Goal: Task Accomplishment & Management: Manage account settings

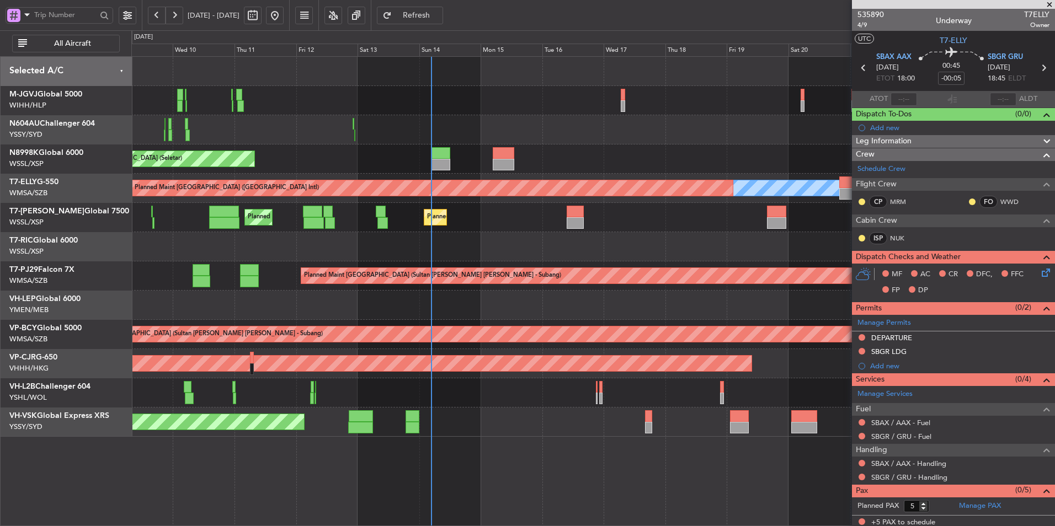
scroll to position [3, 0]
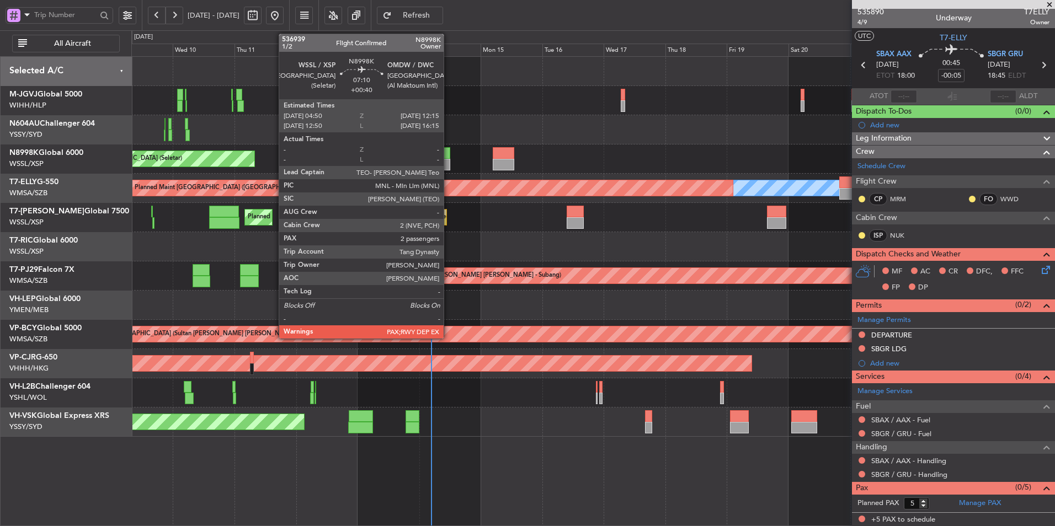
click at [448, 156] on div at bounding box center [440, 153] width 19 height 12
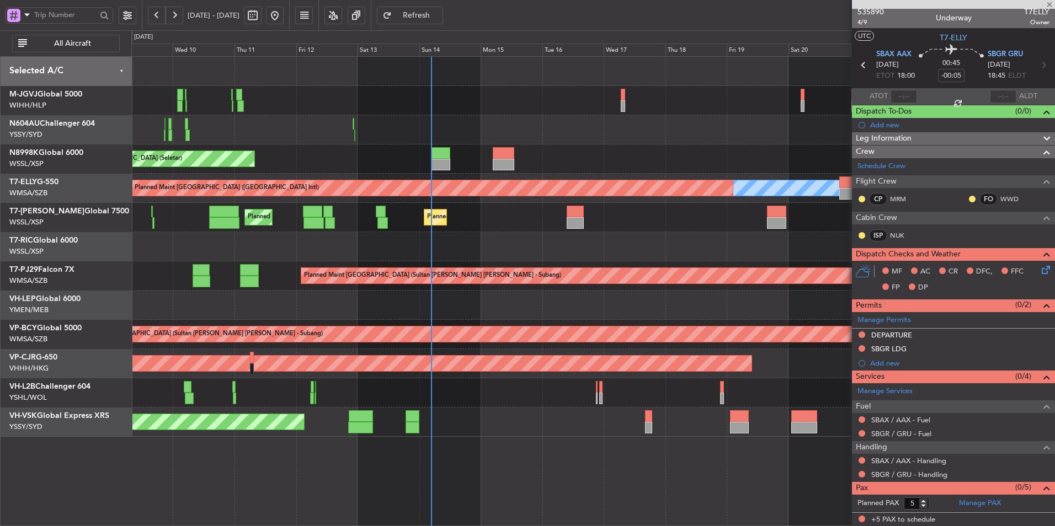
type input "+00:40"
type input "2"
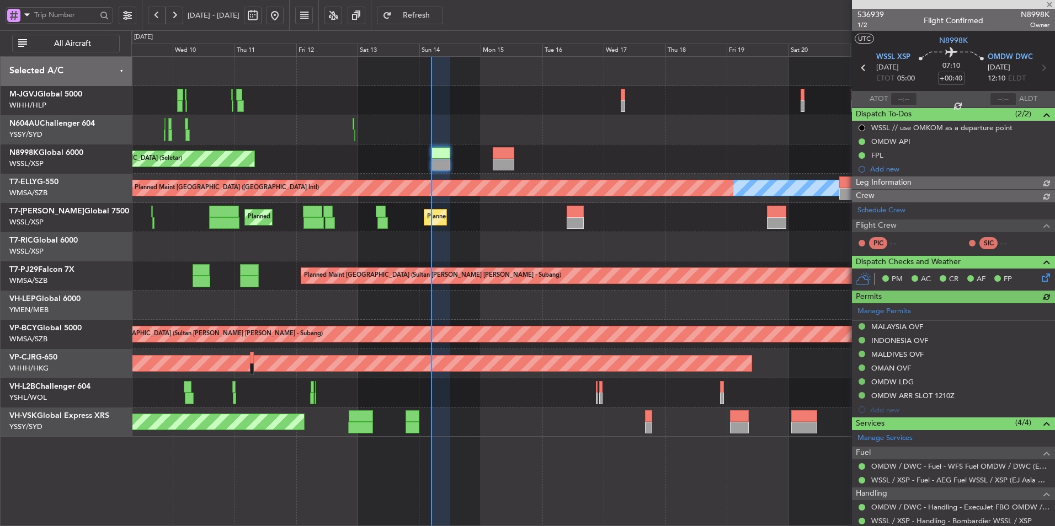
type input "[PERSON_NAME] (BTA)"
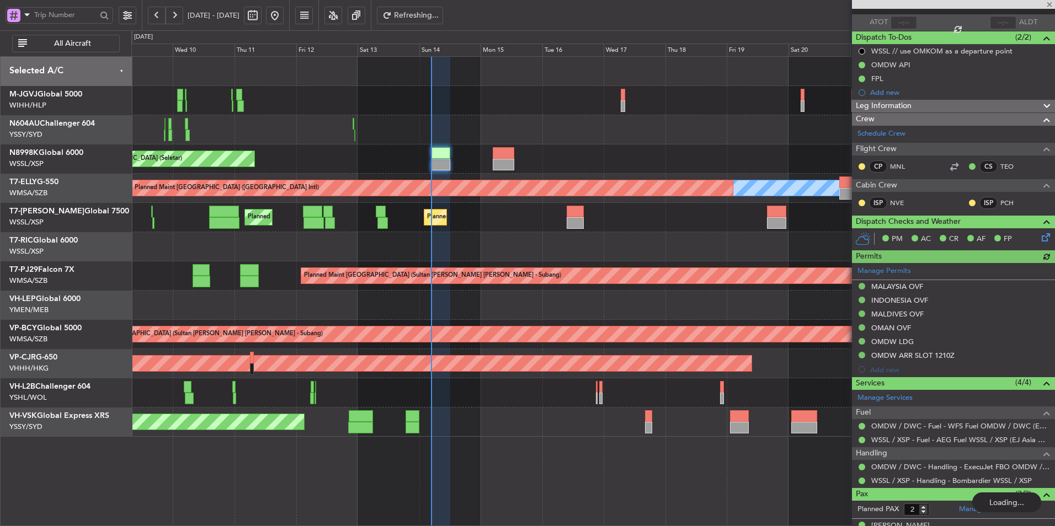
scroll to position [119, 0]
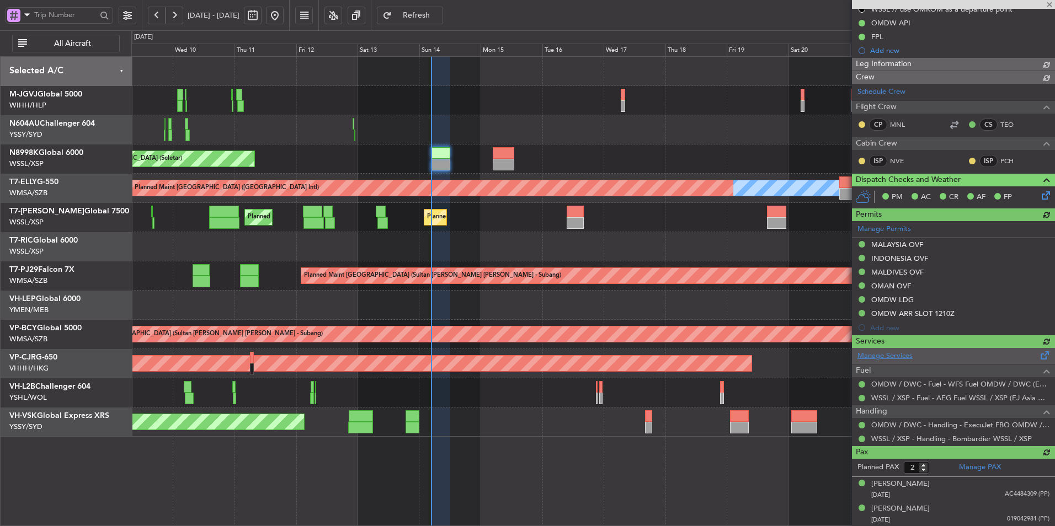
type input "[PERSON_NAME] (BTA)"
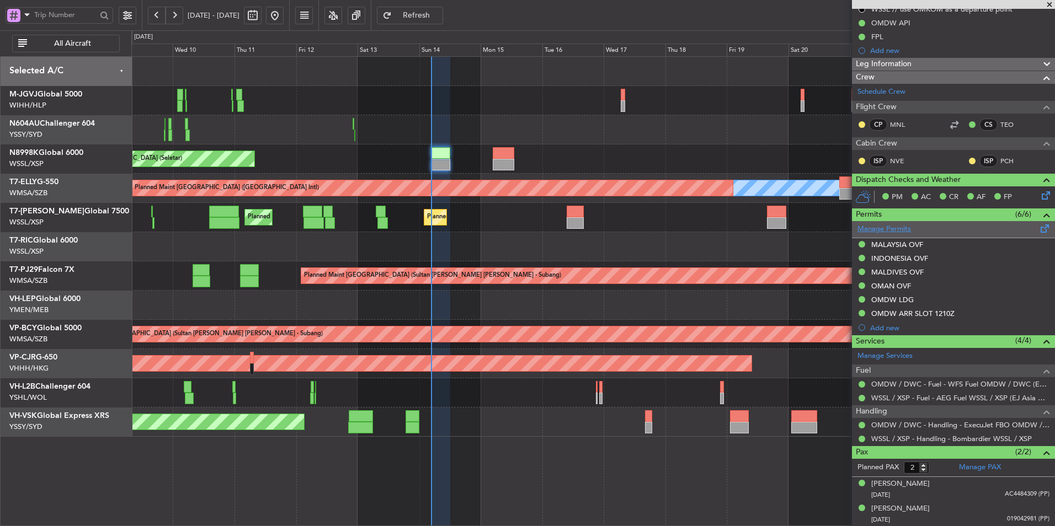
click at [894, 228] on link "Manage Permits" at bounding box center [883, 229] width 53 height 11
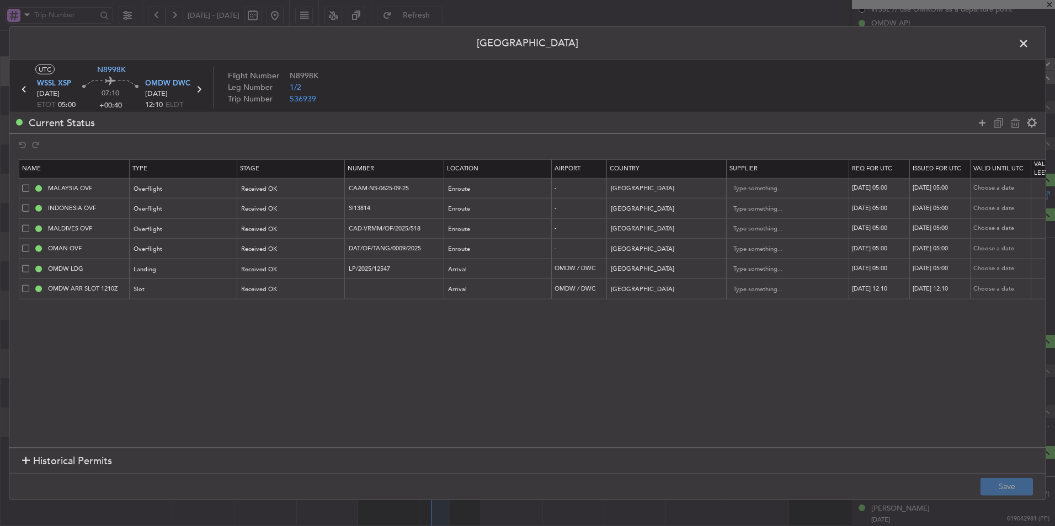
click at [1029, 49] on span at bounding box center [1029, 46] width 0 height 22
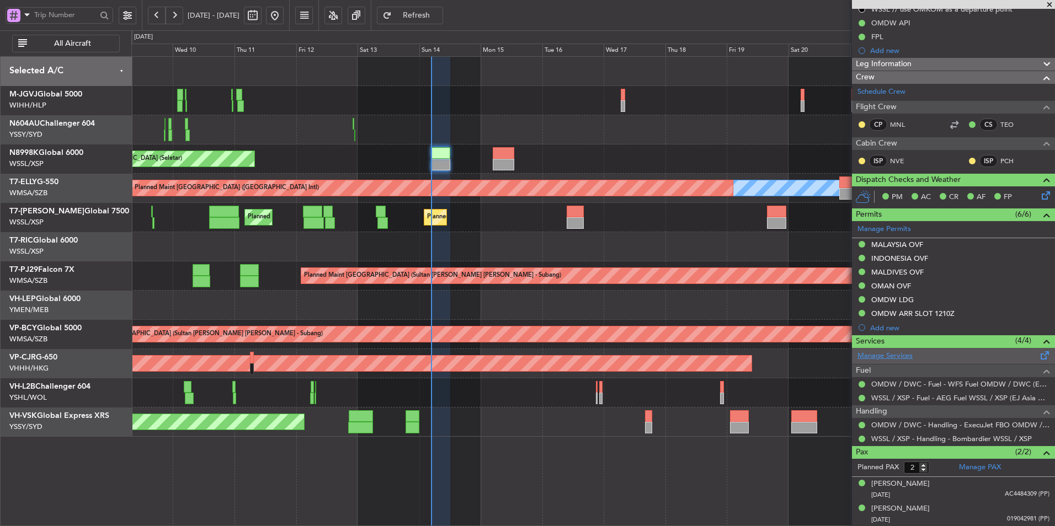
click at [881, 355] on link "Manage Services" at bounding box center [884, 356] width 55 height 11
click at [439, 12] on span "Refresh" at bounding box center [416, 16] width 45 height 8
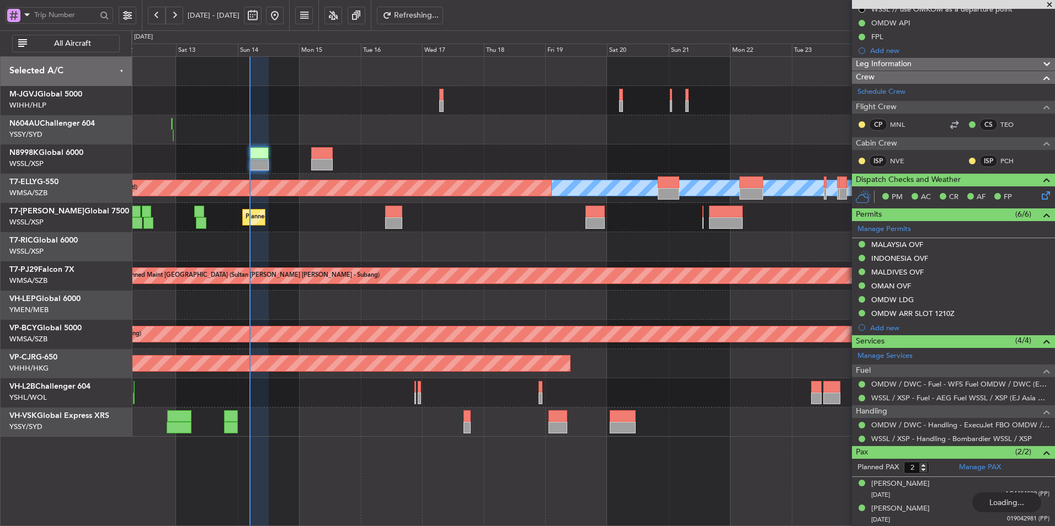
click at [484, 240] on div at bounding box center [592, 246] width 923 height 29
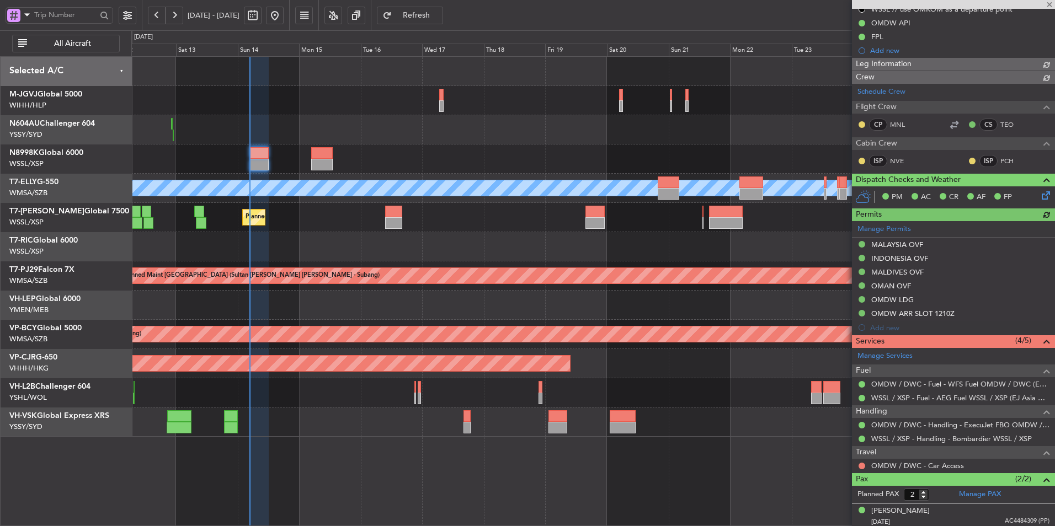
type input "[PERSON_NAME] (BTA)"
click at [925, 467] on link "OMDW / DWC - Car Access" at bounding box center [917, 465] width 93 height 9
click at [431, 17] on span "Refresh" at bounding box center [416, 16] width 45 height 8
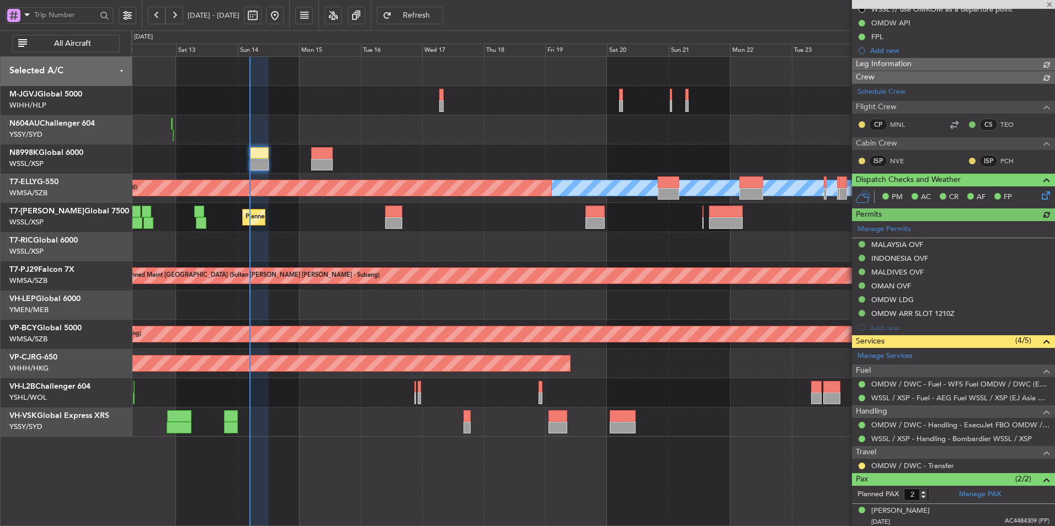
type input "[PERSON_NAME] (BTA)"
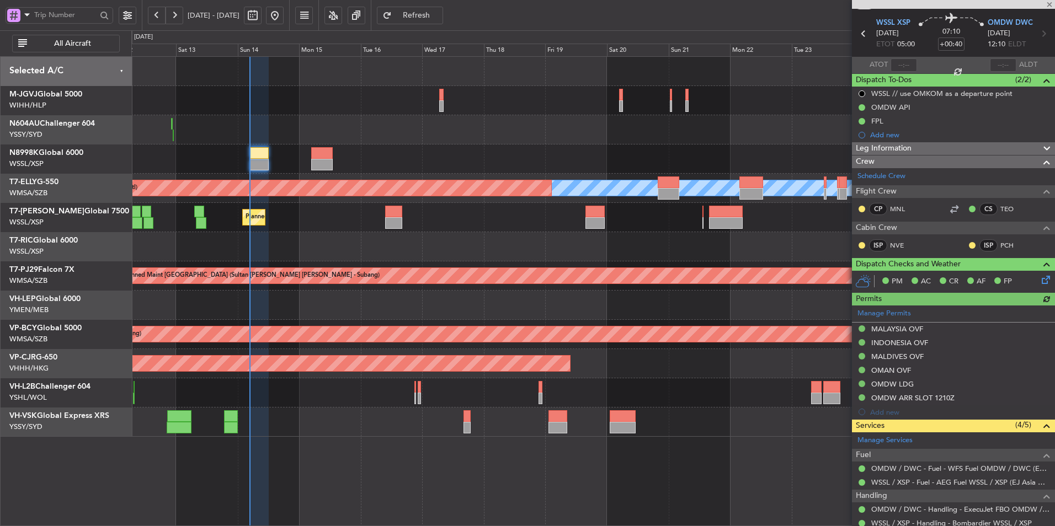
scroll to position [0, 0]
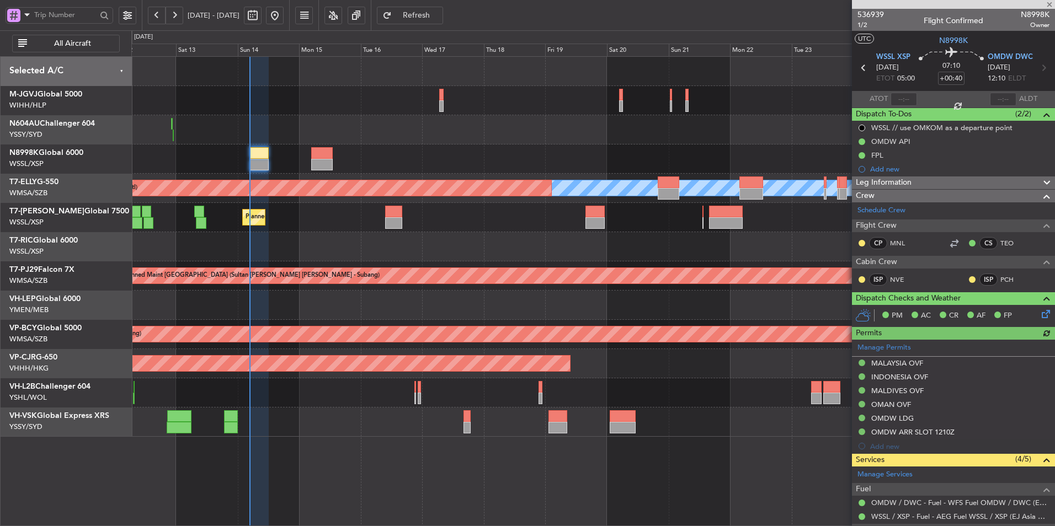
click at [522, 286] on div "Planned Maint [GEOGRAPHIC_DATA] (Sultan [PERSON_NAME] [PERSON_NAME] - Subang)" at bounding box center [592, 275] width 923 height 29
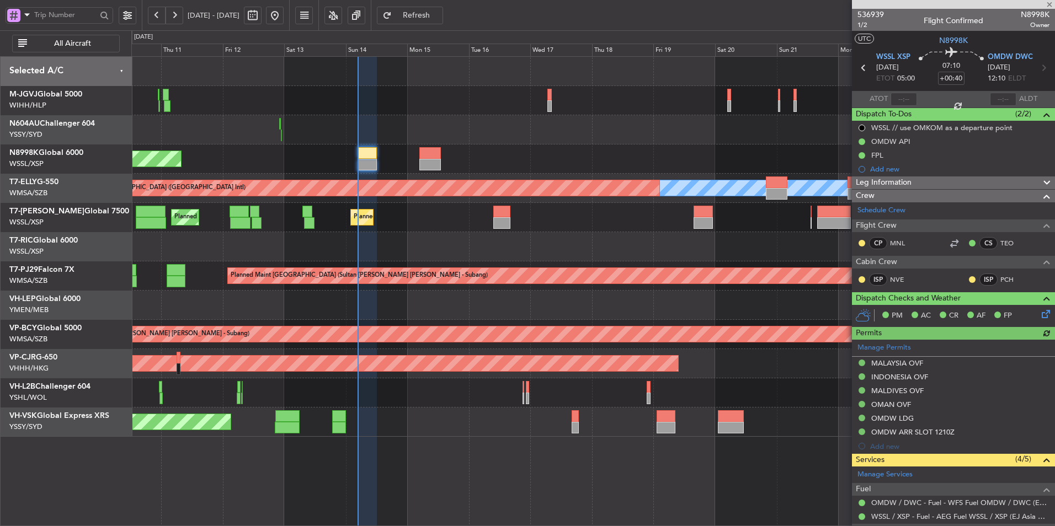
click at [427, 167] on div at bounding box center [430, 165] width 22 height 12
type input "+01:20"
type input "0"
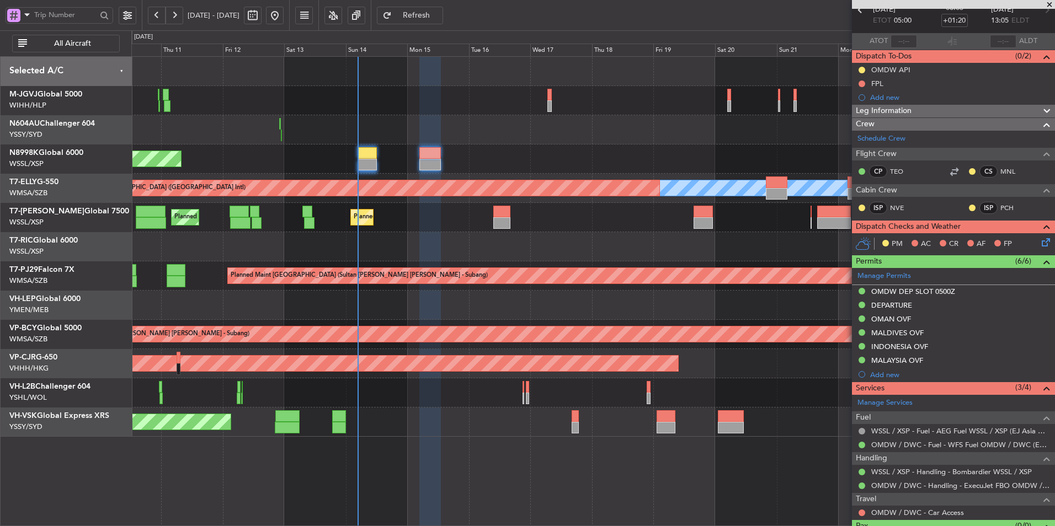
scroll to position [82, 0]
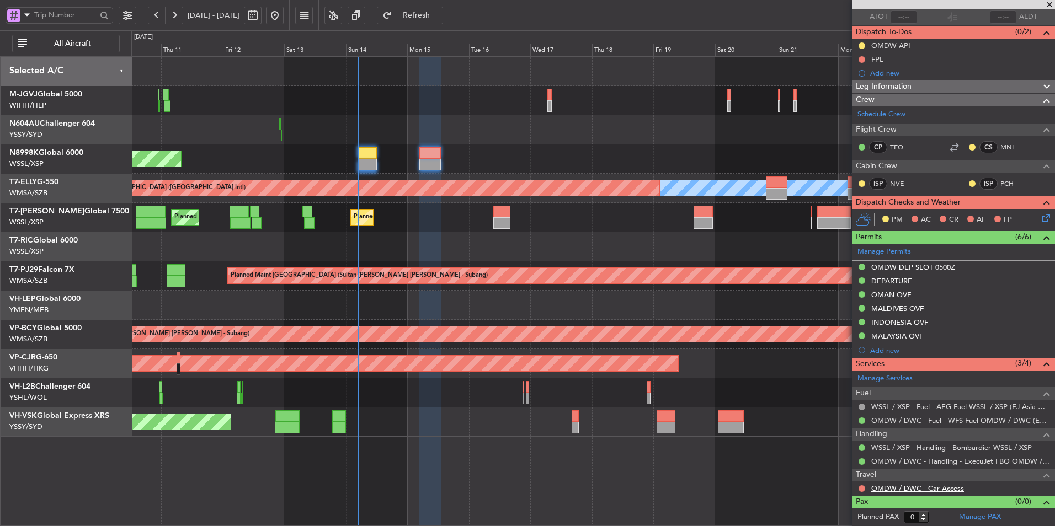
click at [919, 491] on link "OMDW / DWC - Car Access" at bounding box center [917, 488] width 93 height 9
click at [443, 23] on button "Refresh" at bounding box center [410, 16] width 66 height 18
click at [864, 490] on div at bounding box center [861, 488] width 9 height 9
click at [859, 486] on button at bounding box center [861, 488] width 7 height 7
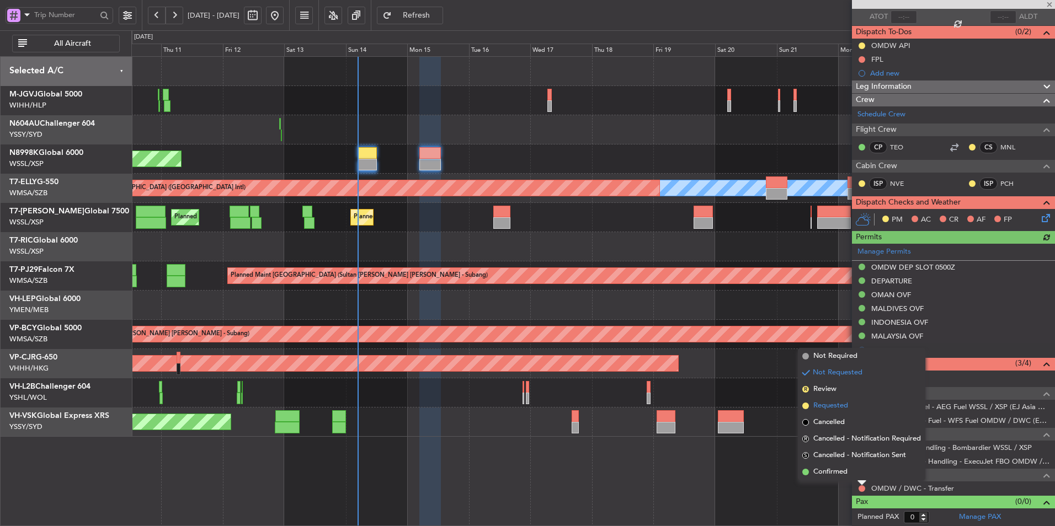
click at [842, 406] on span "Requested" at bounding box center [830, 405] width 35 height 11
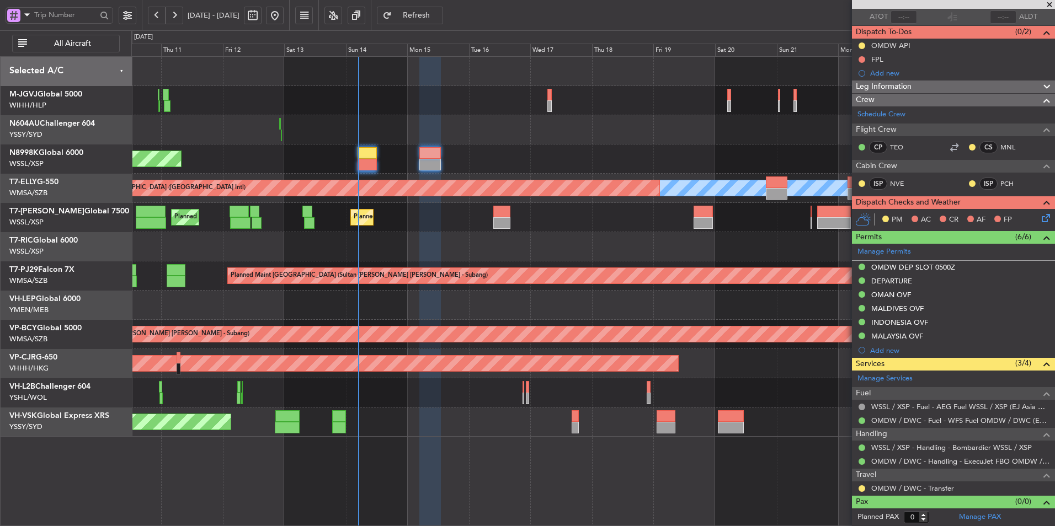
click at [478, 226] on div "Planned Maint [GEOGRAPHIC_DATA] (Seletar) Planned Maint [GEOGRAPHIC_DATA] (Sele…" at bounding box center [592, 217] width 923 height 29
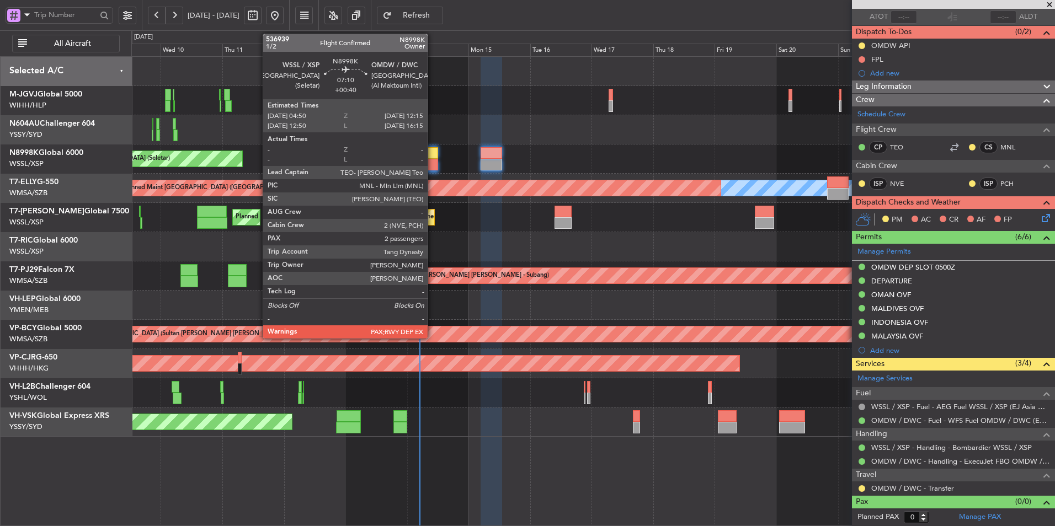
click at [432, 168] on div at bounding box center [428, 165] width 19 height 12
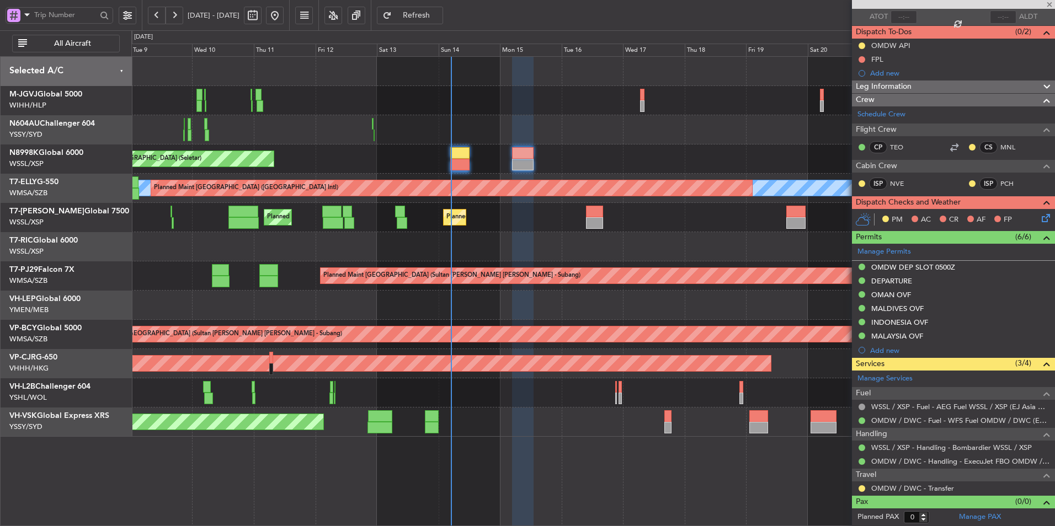
type input "+00:40"
type input "2"
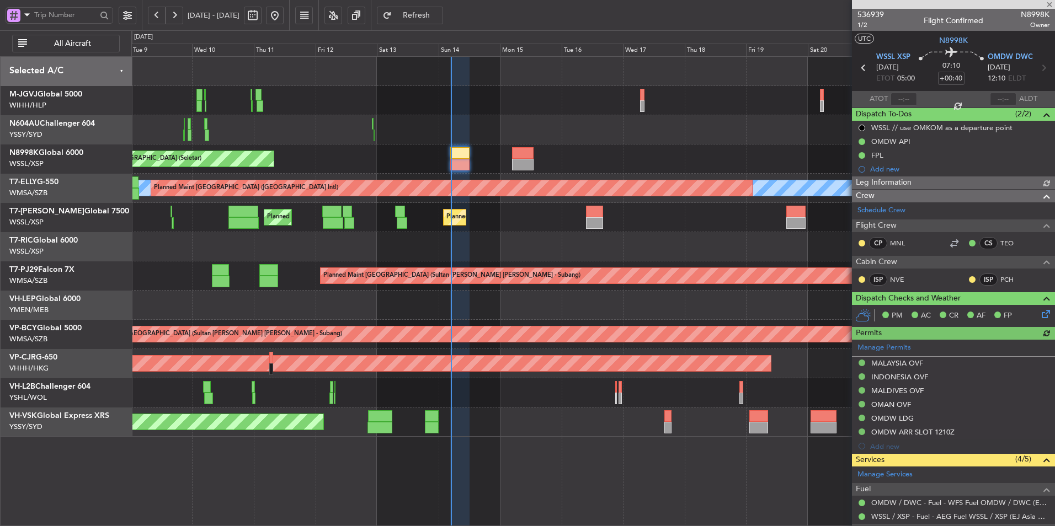
type input "[PERSON_NAME] (BTA)"
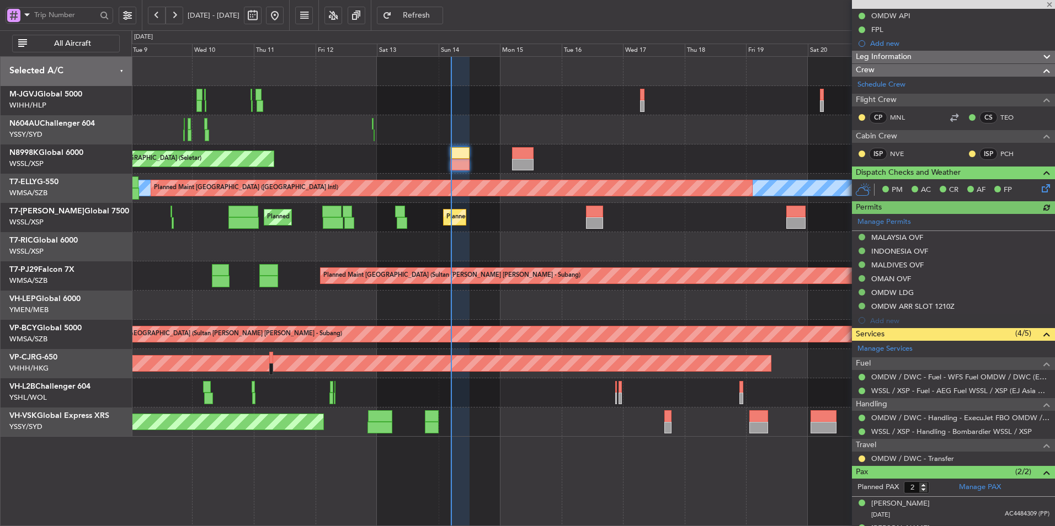
scroll to position [146, 0]
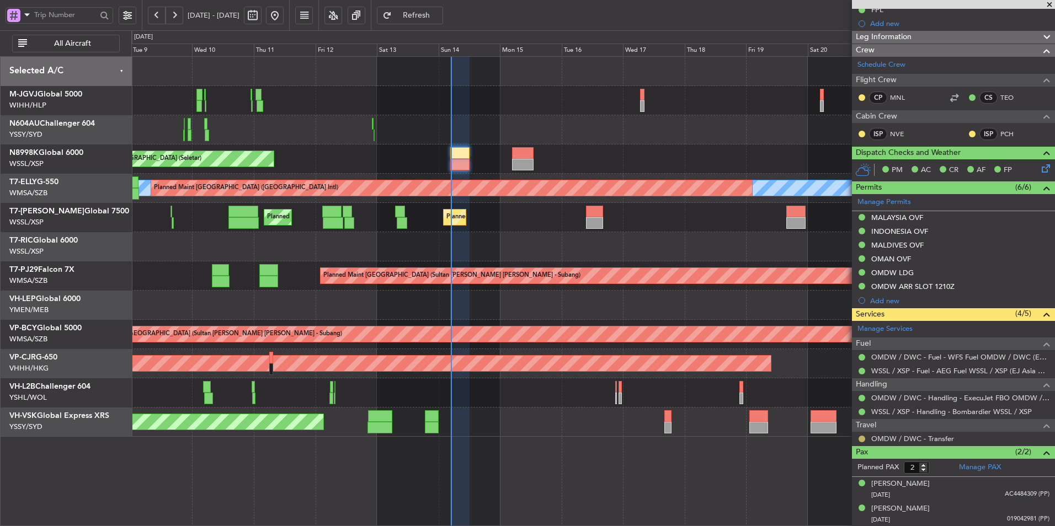
click at [861, 440] on button at bounding box center [861, 439] width 7 height 7
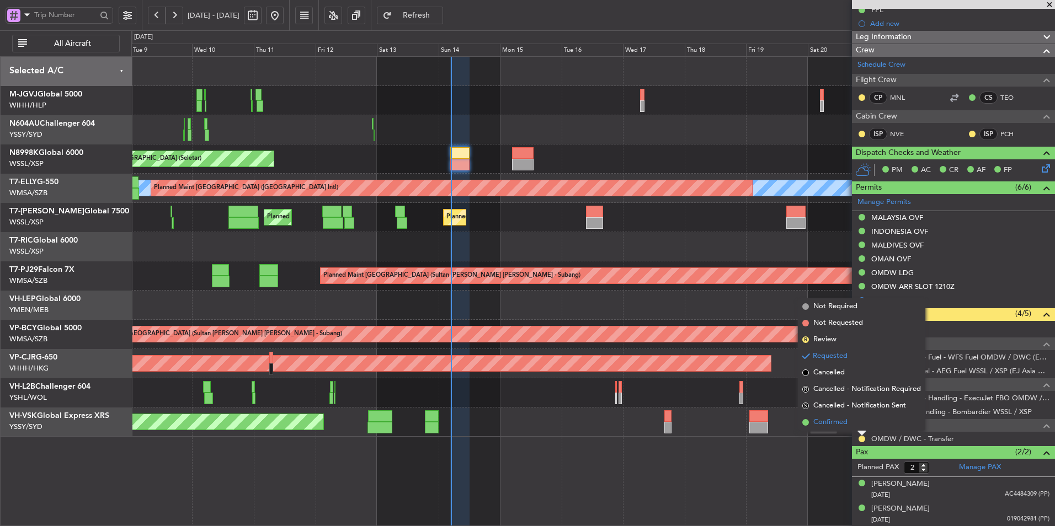
click at [844, 424] on span "Confirmed" at bounding box center [830, 422] width 34 height 11
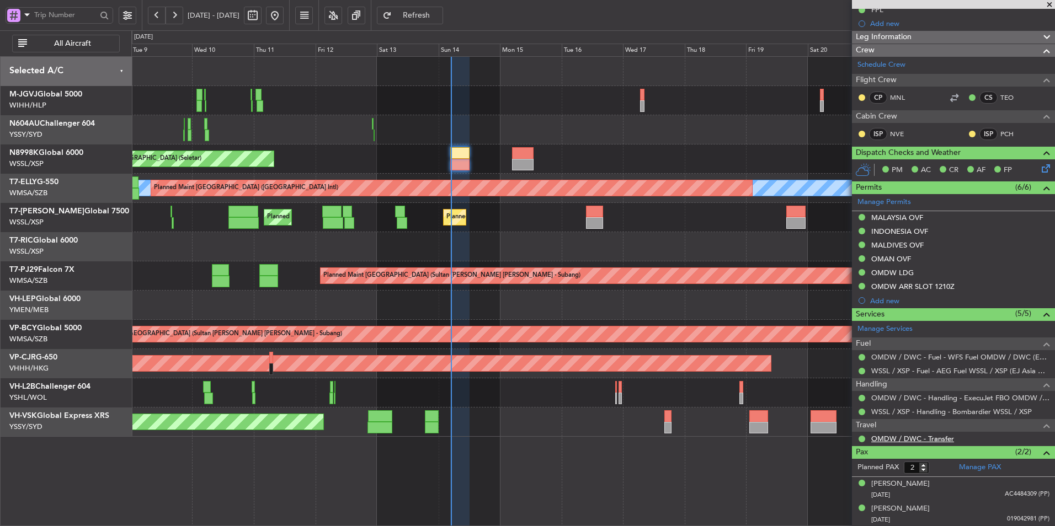
click at [934, 441] on link "OMDW / DWC - Transfer" at bounding box center [912, 438] width 83 height 9
type input "[PERSON_NAME] (BTA)"
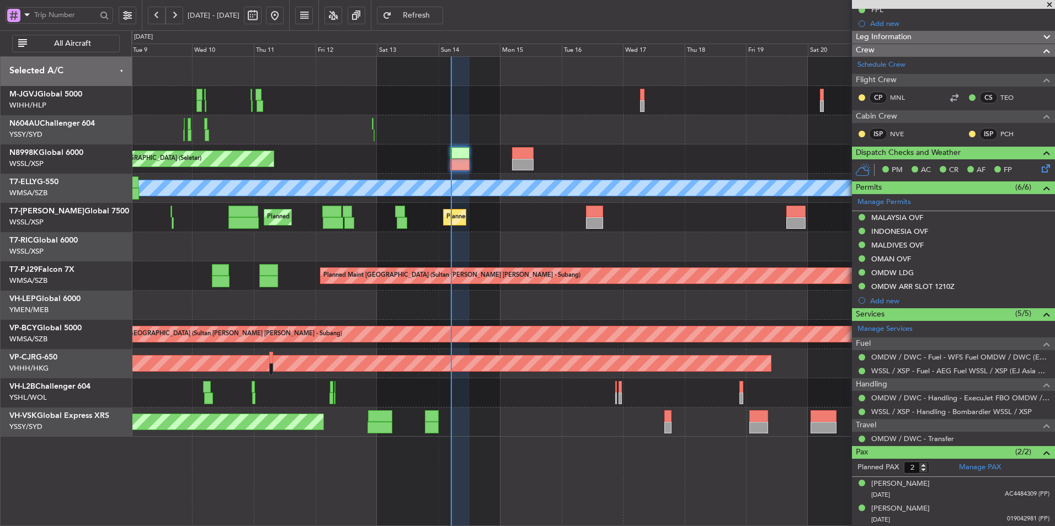
click at [443, 20] on button "Refresh" at bounding box center [410, 16] width 66 height 18
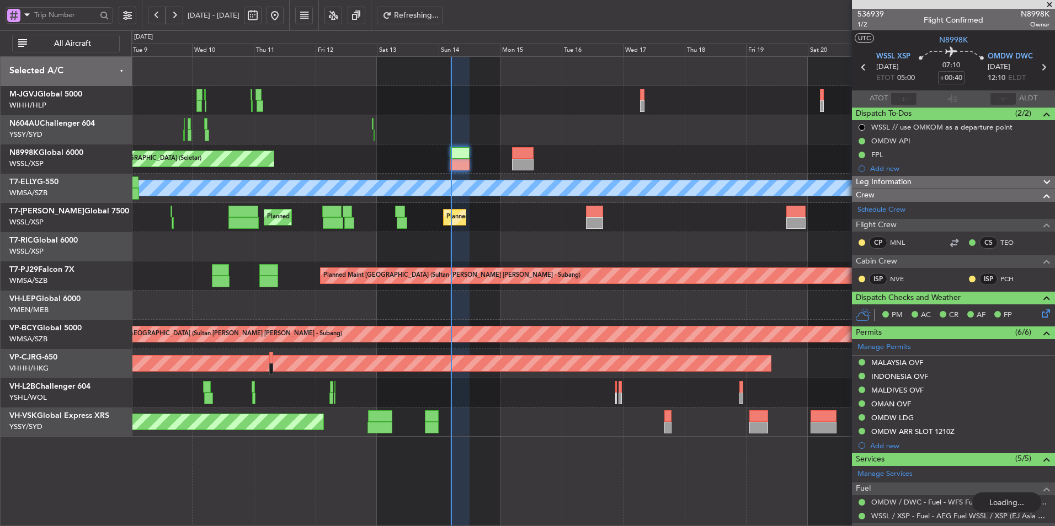
scroll to position [0, 0]
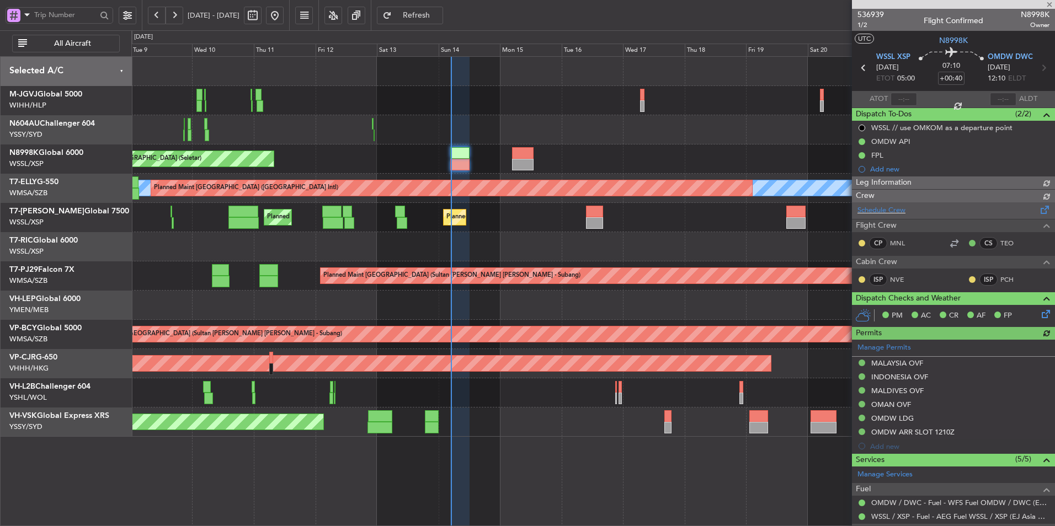
type input "[PERSON_NAME] (BTA)"
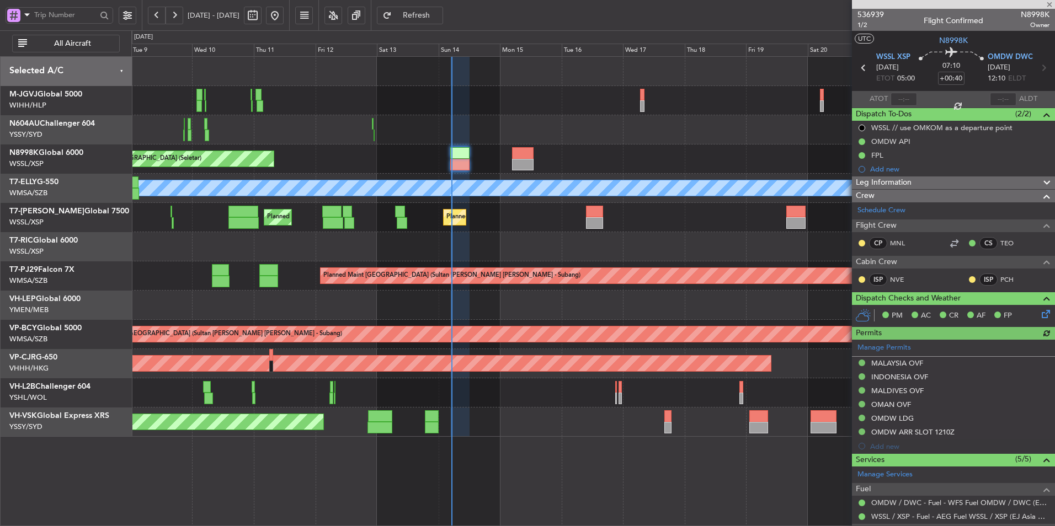
type input "[PERSON_NAME] (BTA)"
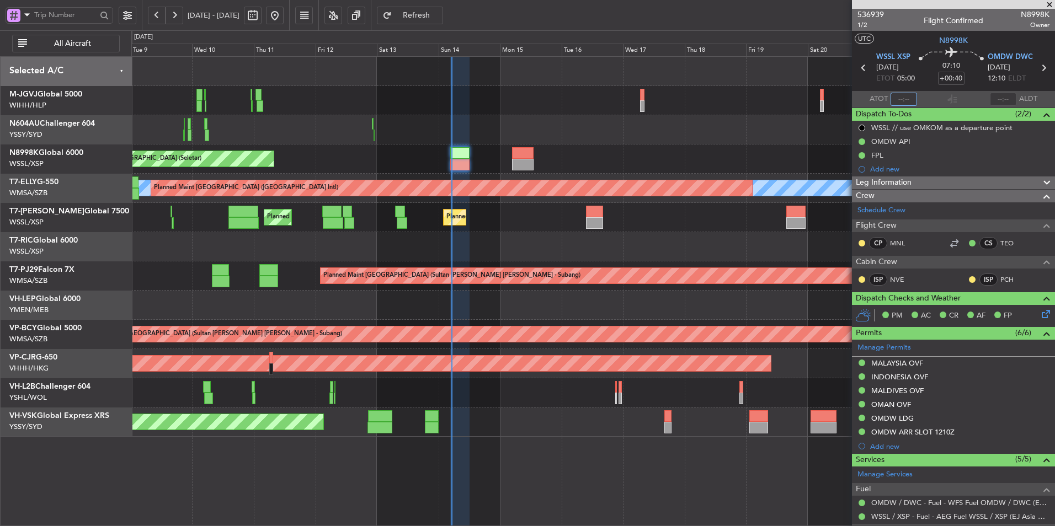
click at [905, 96] on input "text" at bounding box center [903, 99] width 26 height 13
type input "0"
click at [598, 244] on div at bounding box center [592, 246] width 923 height 29
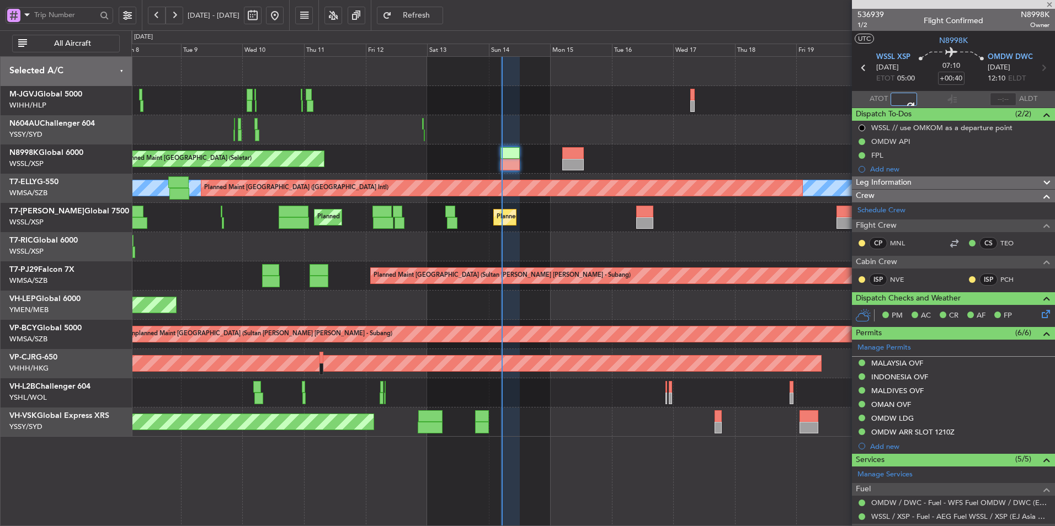
type input "05:07"
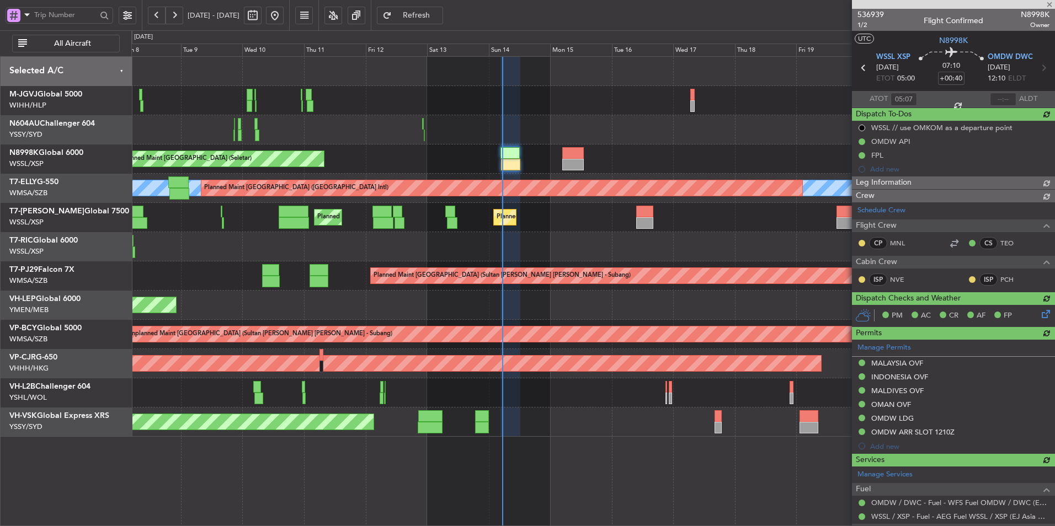
type input "[PERSON_NAME] (BTA)"
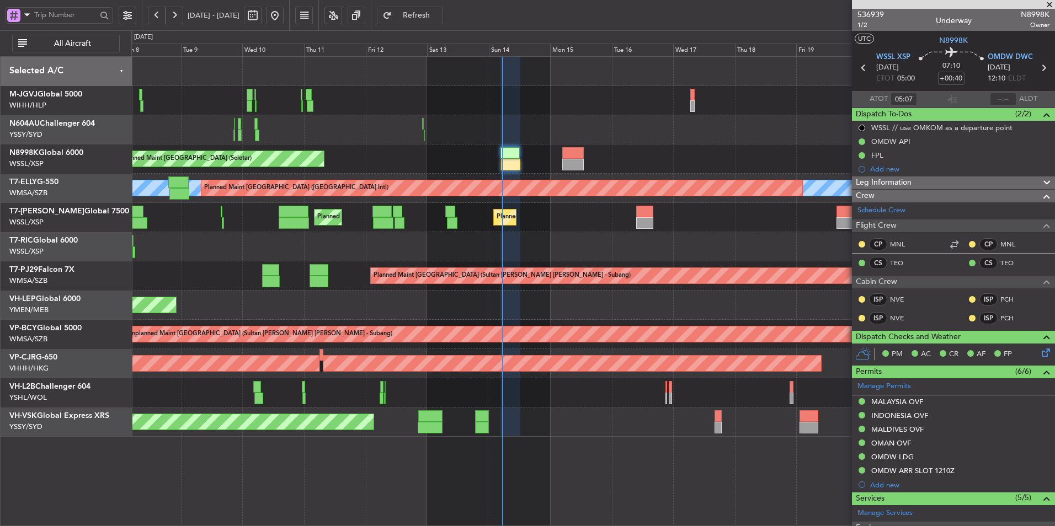
type input "[PERSON_NAME] (BTA)"
